Goal: Find specific page/section: Find specific page/section

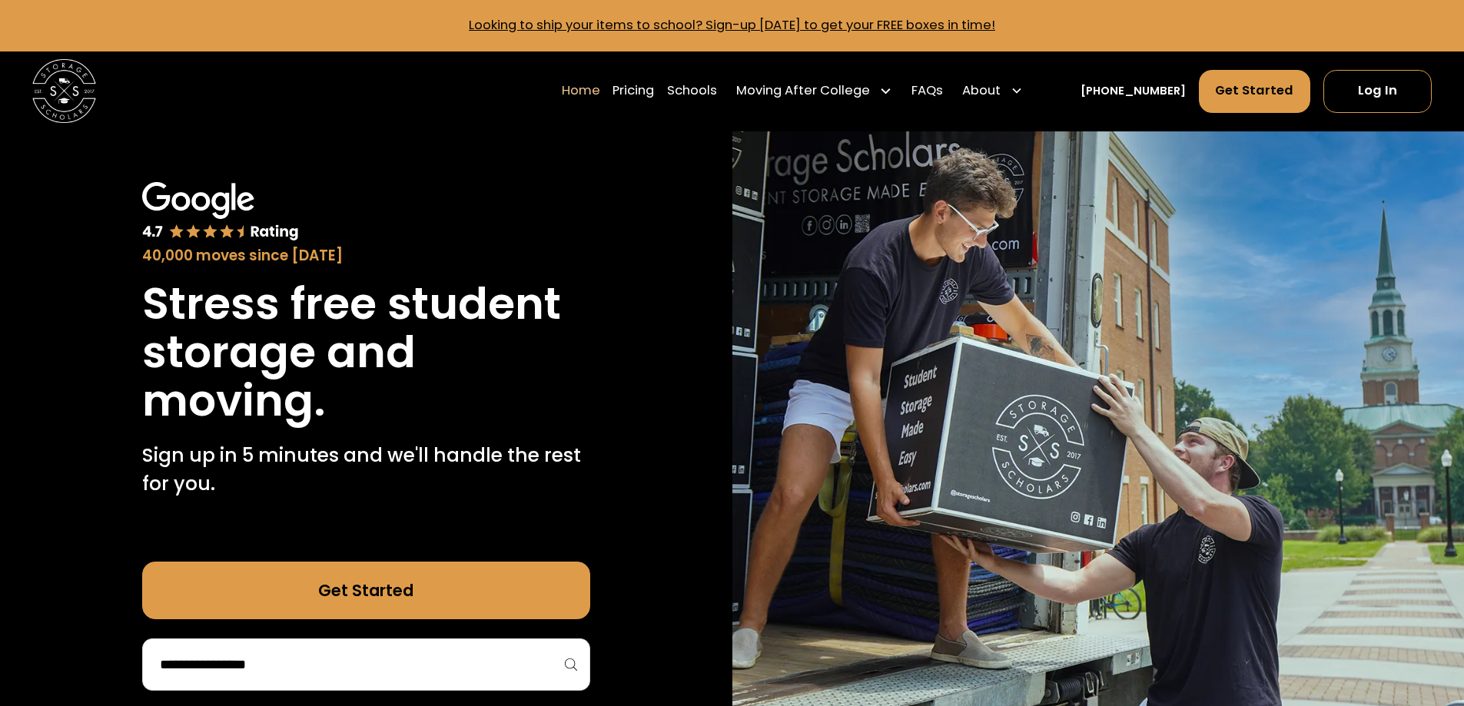
click at [344, 666] on input "search" at bounding box center [366, 665] width 416 height 26
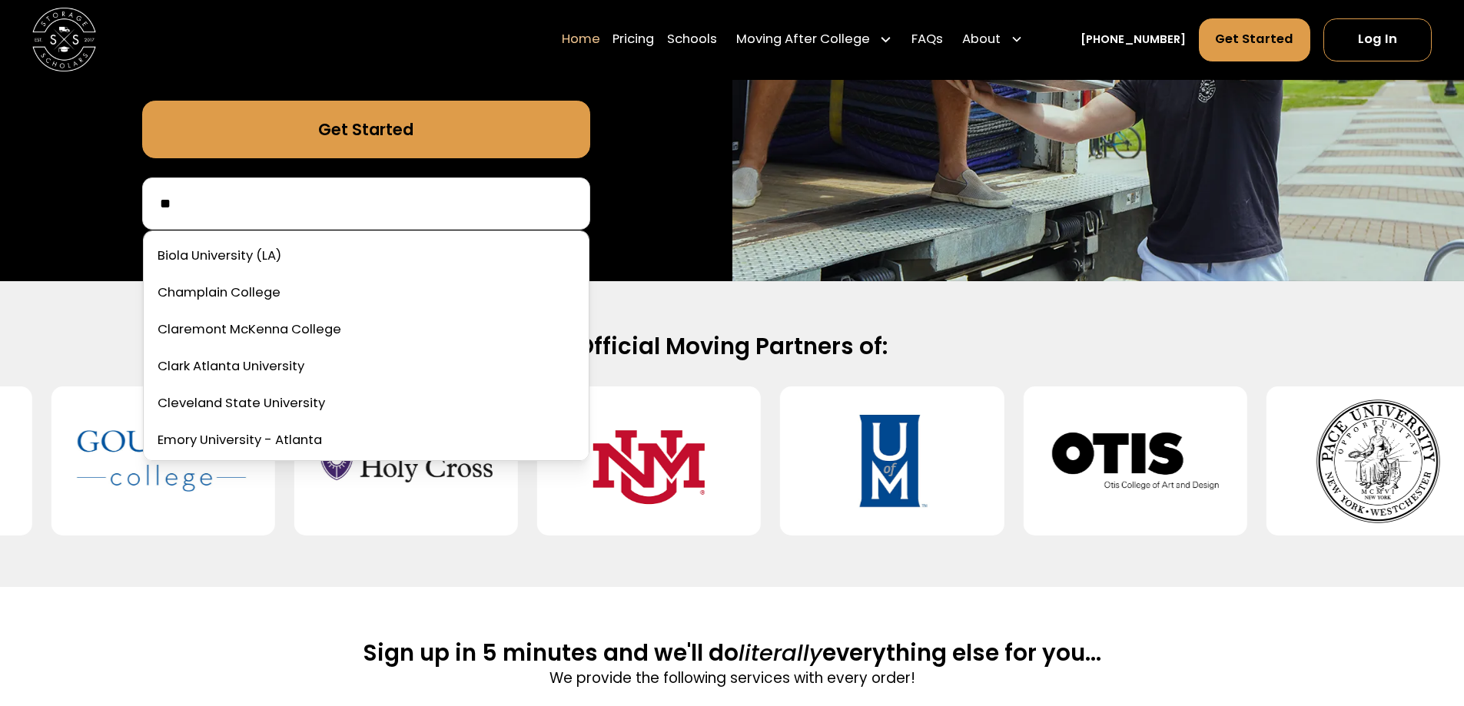
type input "*"
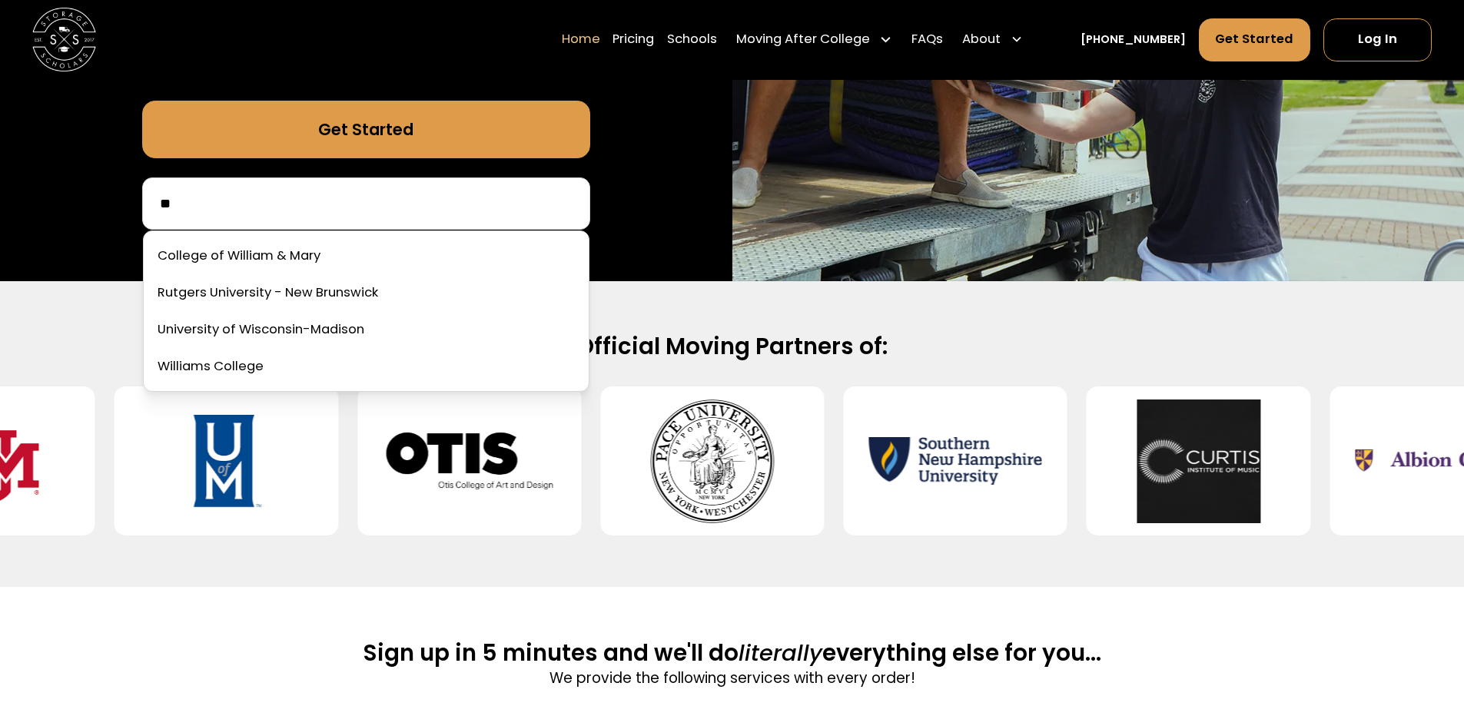
type input "*"
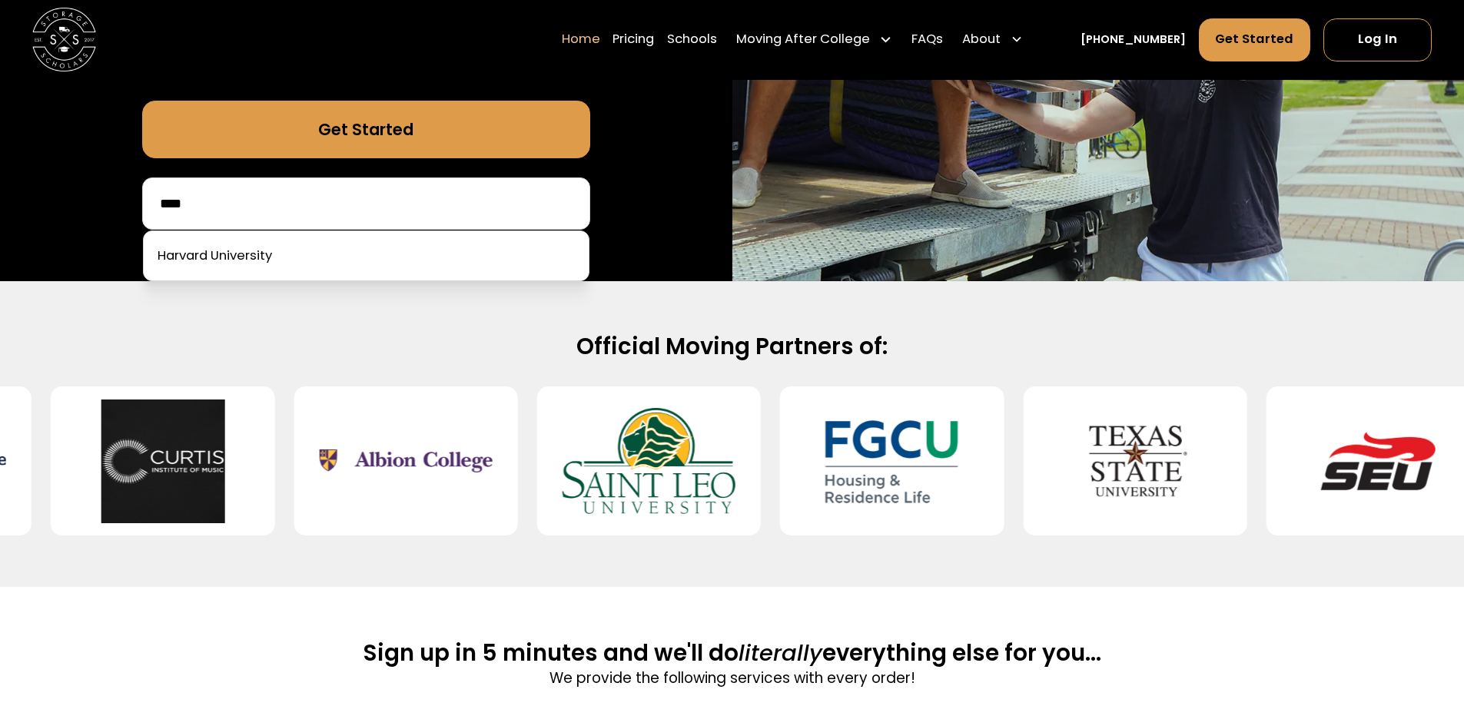
drag, startPoint x: 140, startPoint y: 211, endPoint x: 52, endPoint y: 214, distance: 87.7
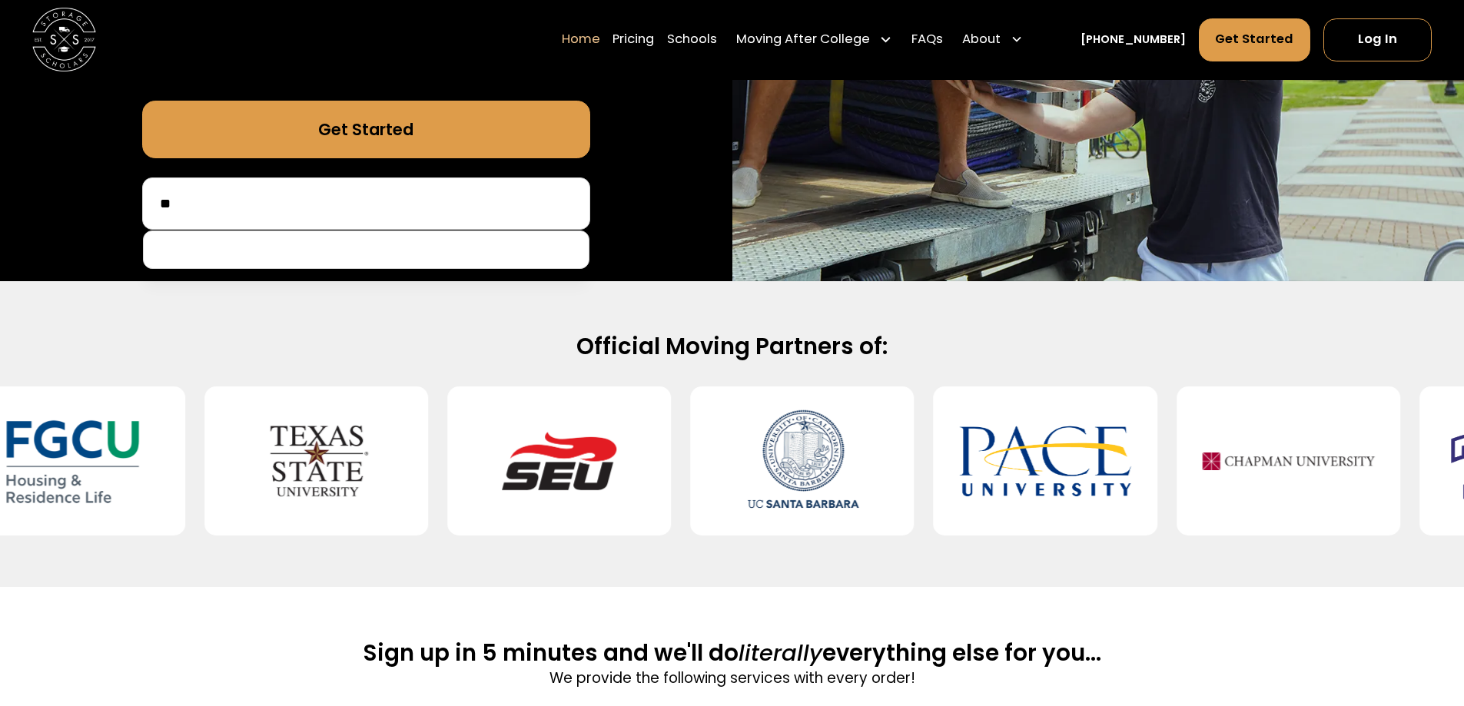
type input "*"
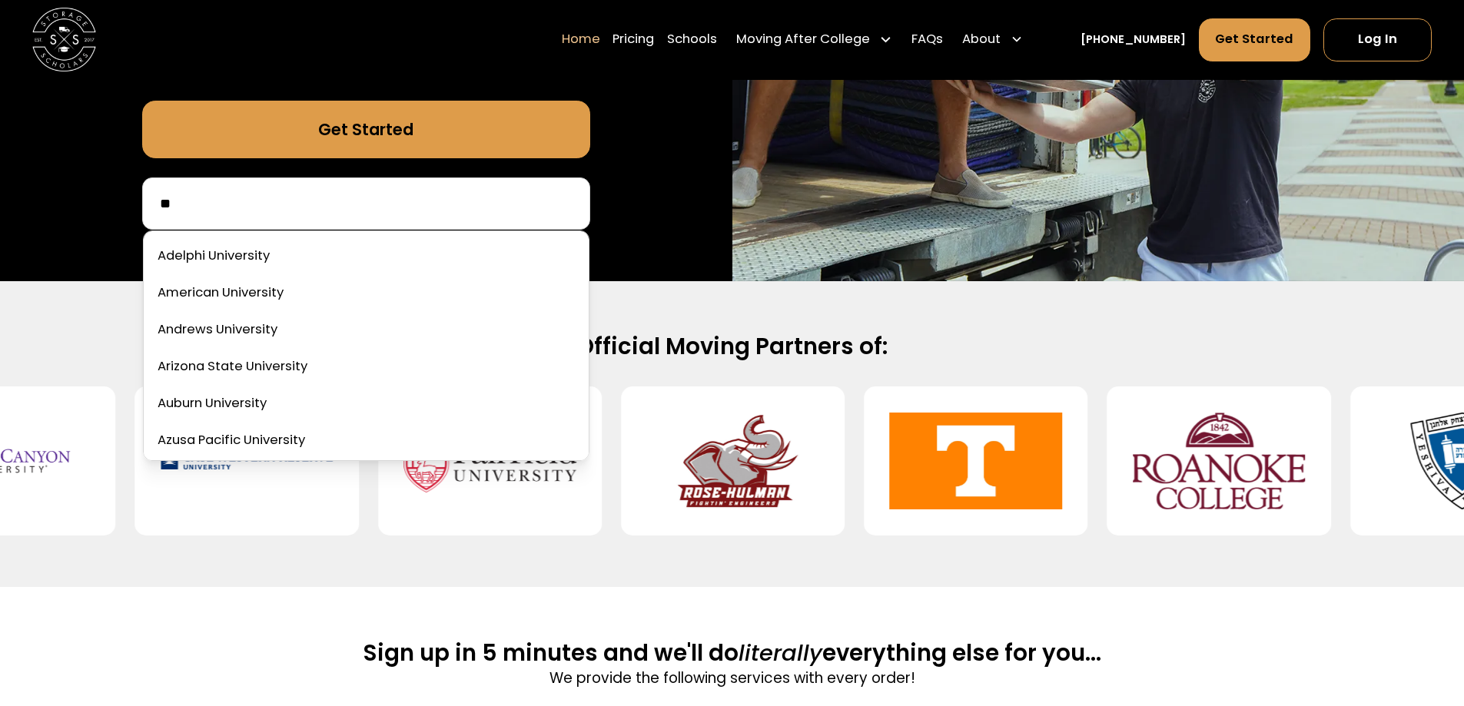
type input "*"
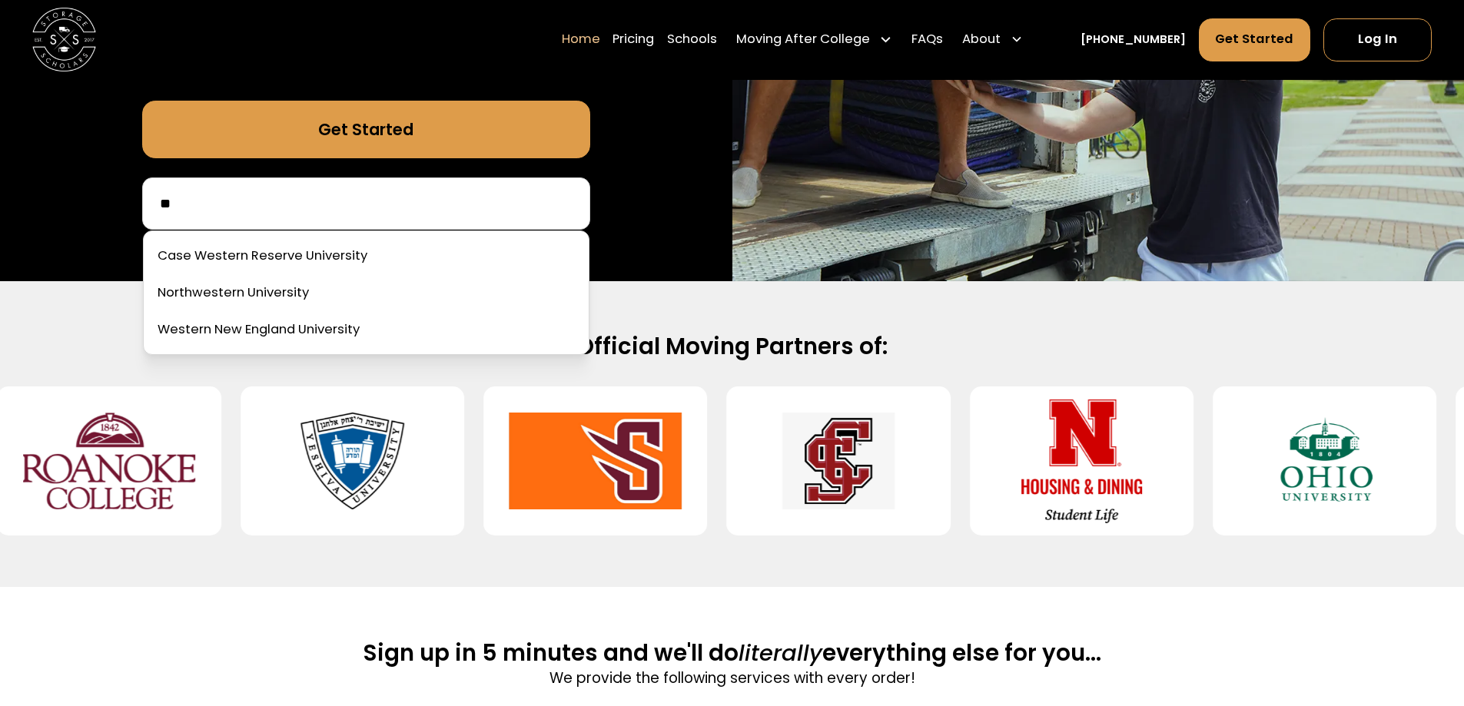
type input "*"
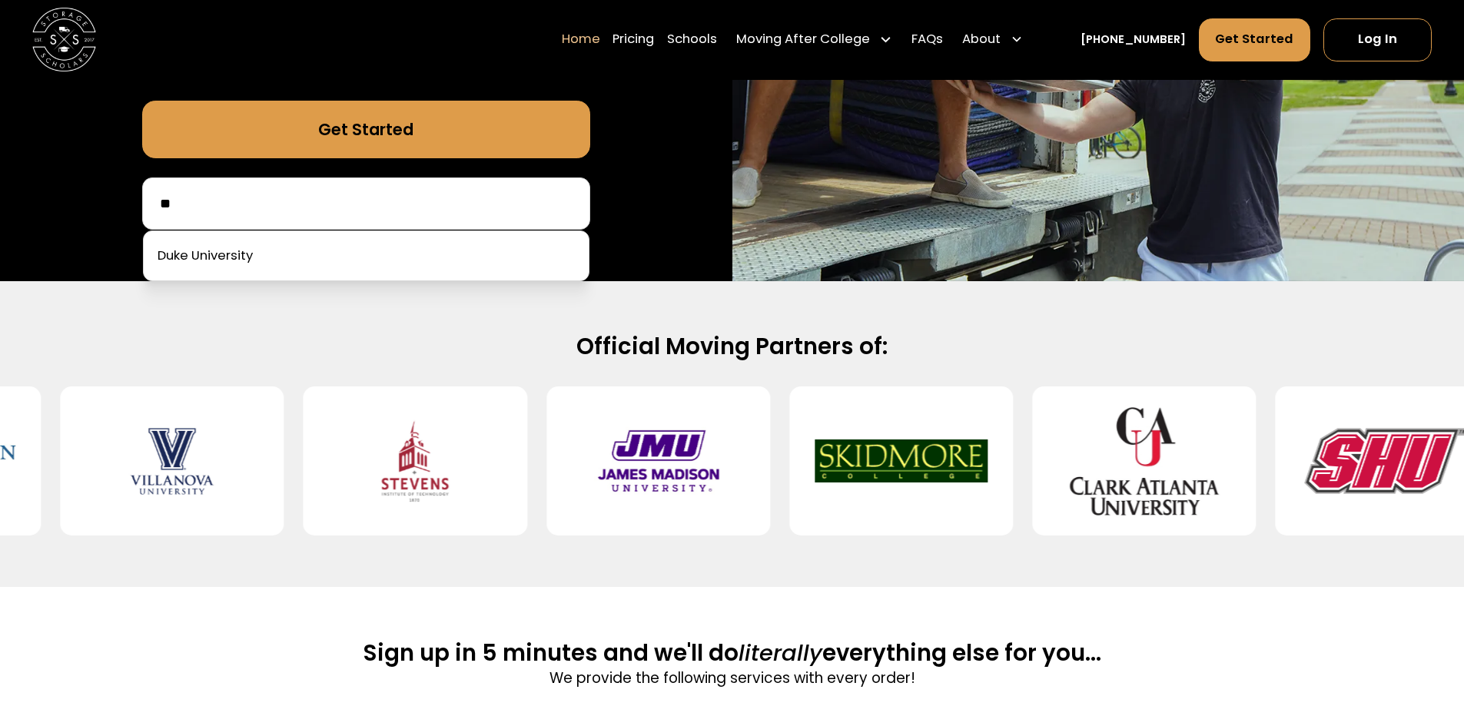
type input "*"
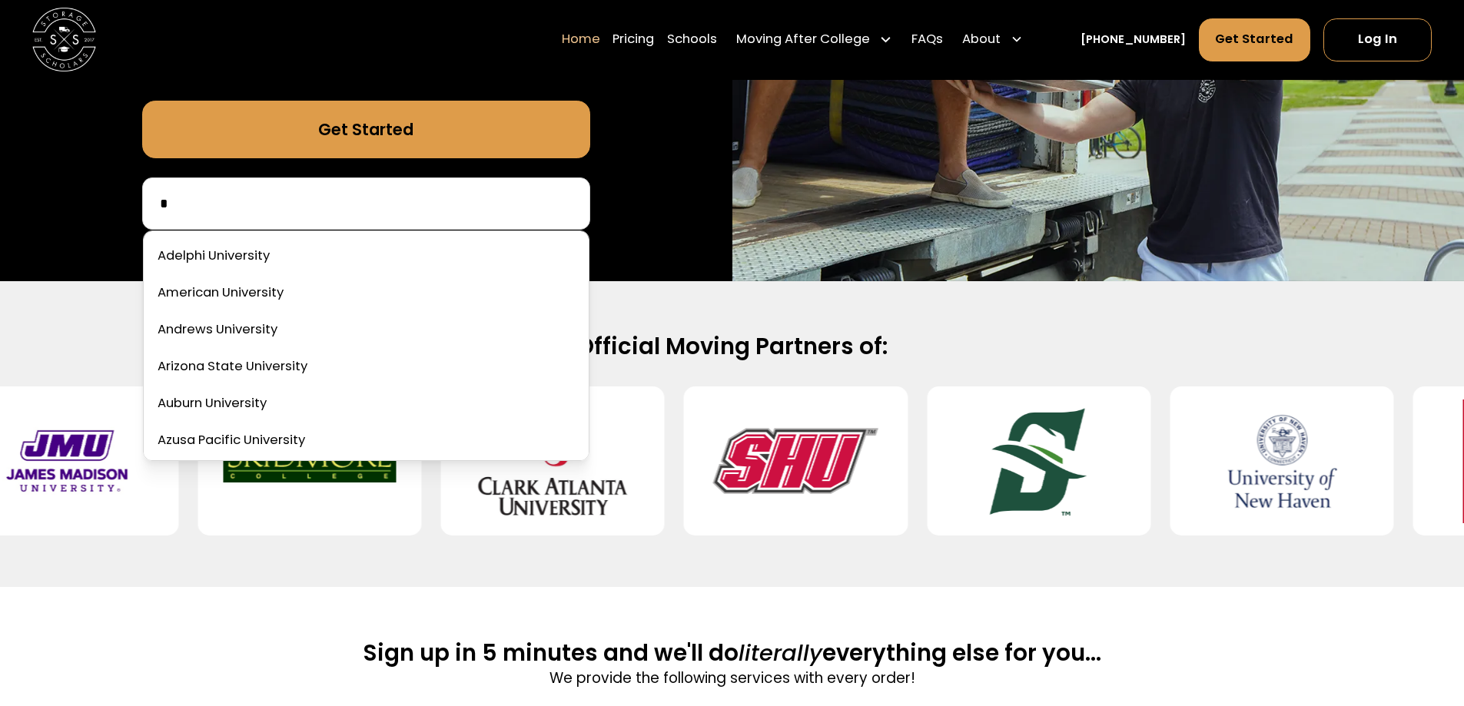
type input "**"
